Goal: Information Seeking & Learning: Learn about a topic

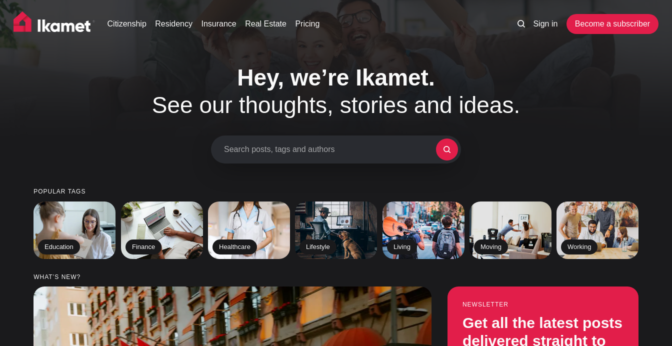
click at [328, 144] on div "Search posts, tags and authors" at bounding box center [336, 150] width 250 height 28
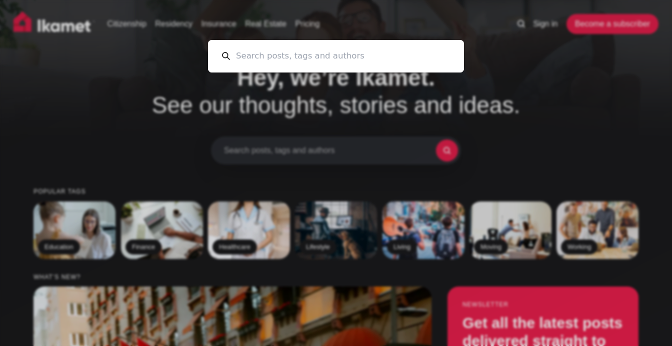
type input "e"
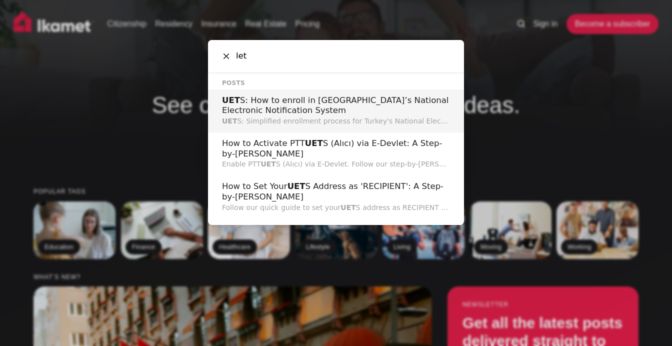
type input "let"
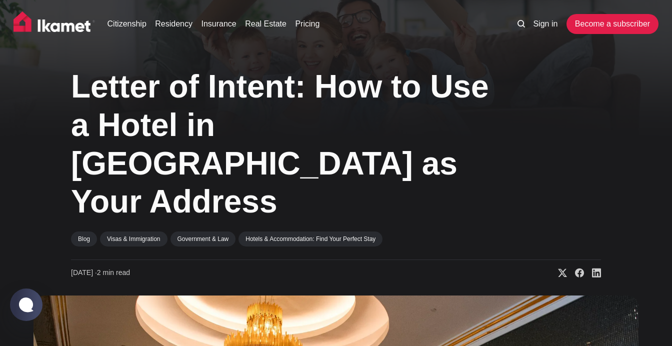
click at [522, 25] on icon at bounding box center [522, 24] width 8 height 8
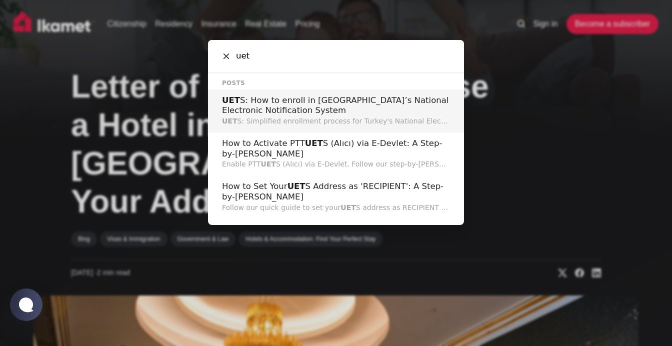
type input "uet"
click at [273, 106] on h2 "UET S: How to enroll in Turkey’s National Electronic Notification System" at bounding box center [336, 106] width 228 height 21
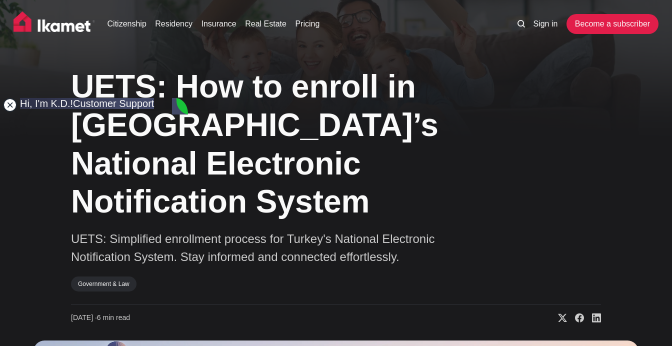
click at [12, 106] on jdiv at bounding box center [10, 105] width 14 height 14
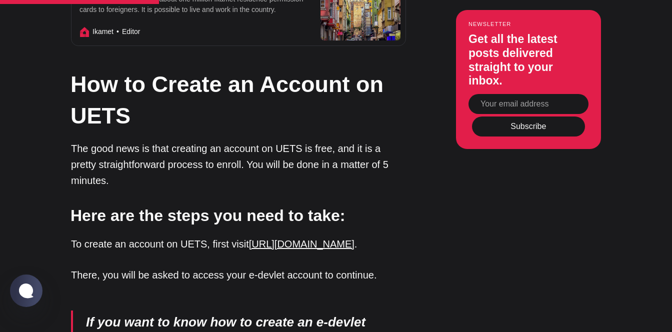
scroll to position [1627, 0]
